Goal: Find specific page/section: Find specific page/section

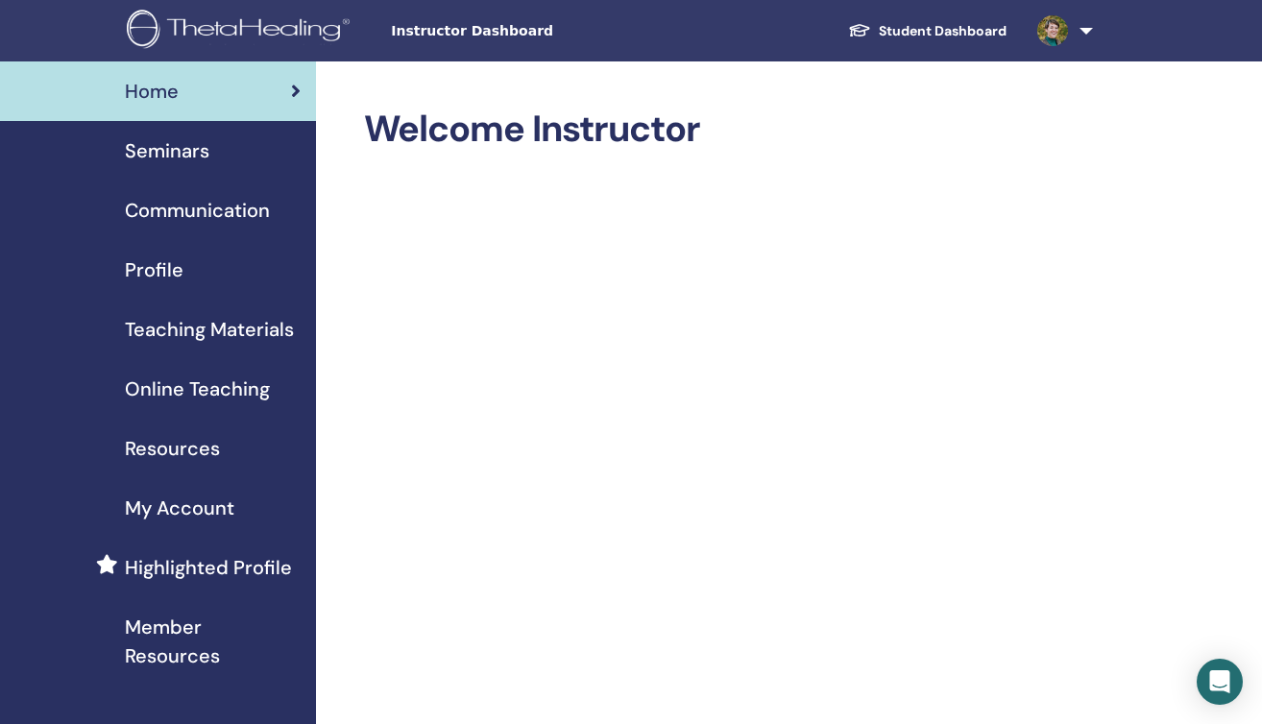
click at [191, 159] on span "Seminars" at bounding box center [167, 150] width 85 height 29
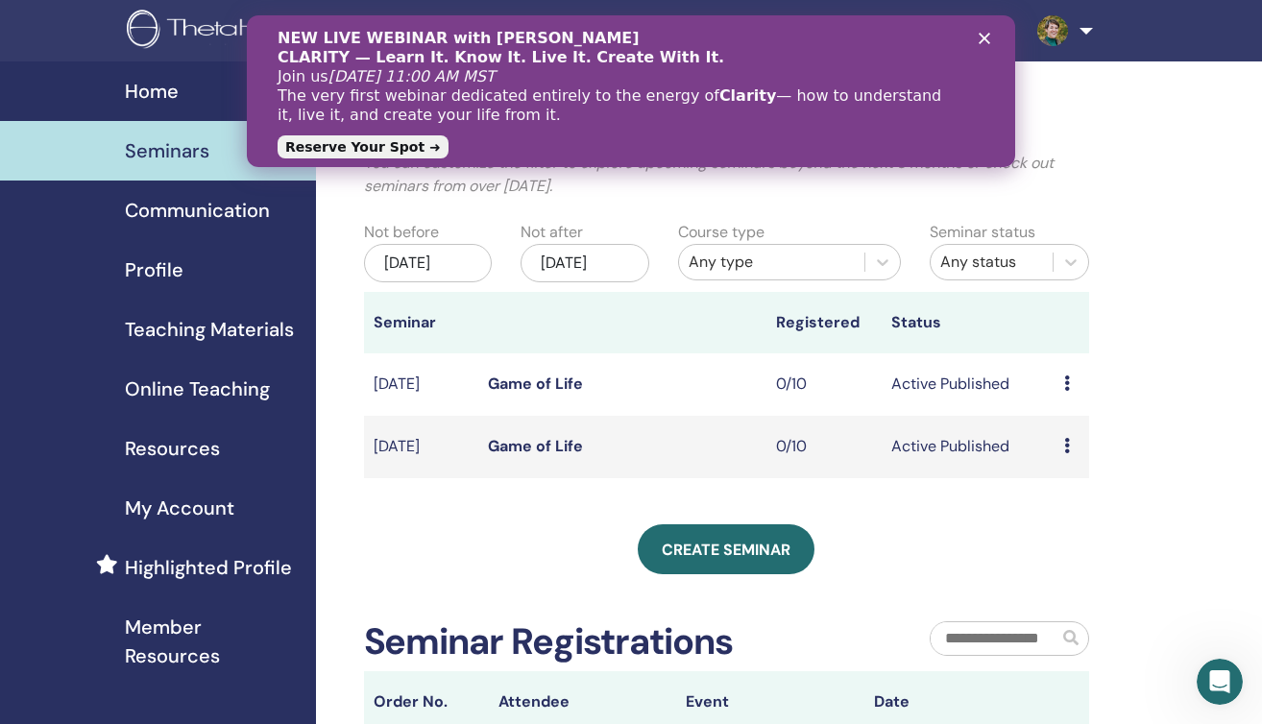
click at [526, 394] on link "Game of Life" at bounding box center [535, 384] width 95 height 20
click at [551, 456] on link "Game of Life" at bounding box center [535, 446] width 95 height 20
